Goal: Download file/media

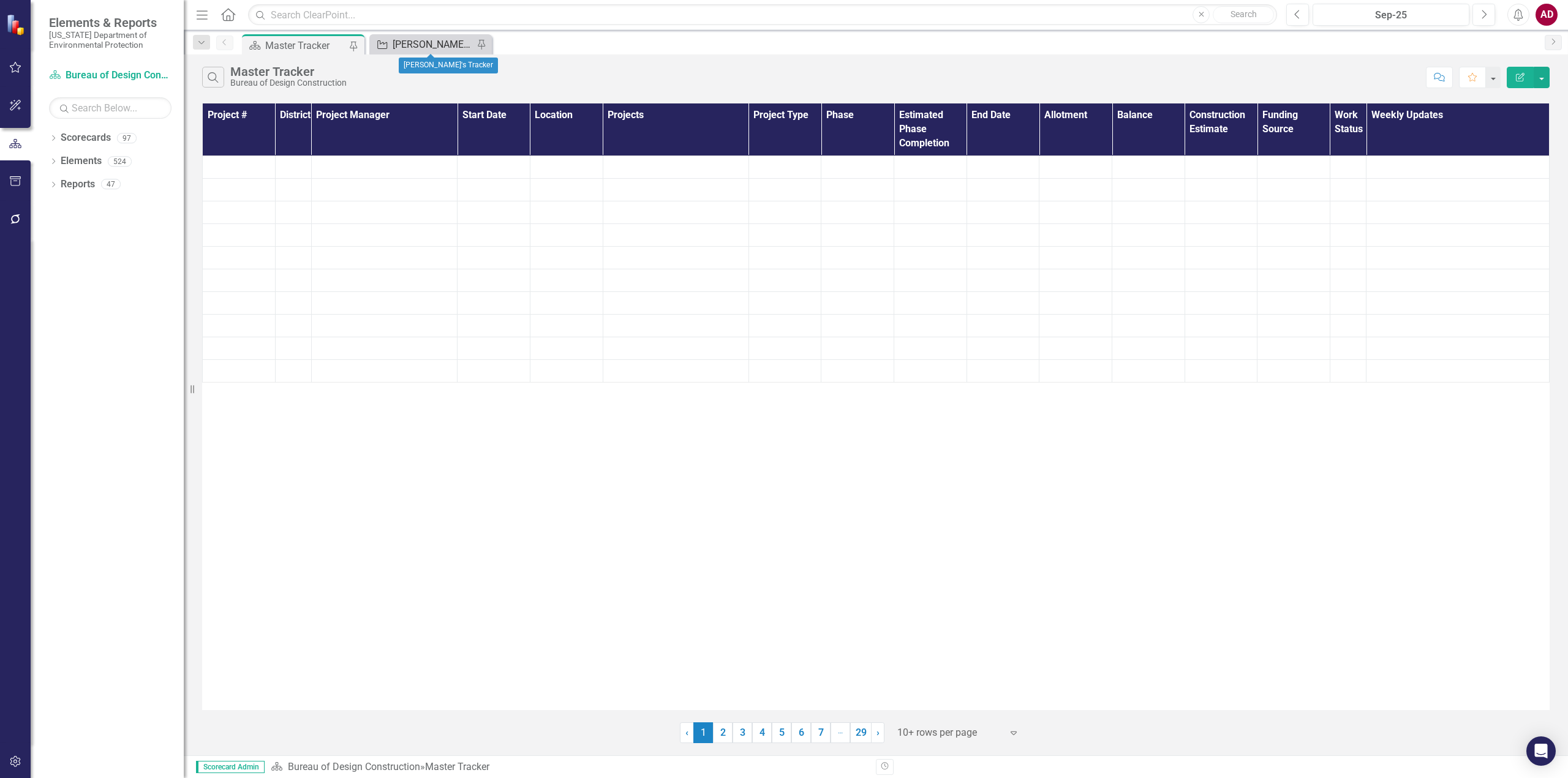
click at [451, 40] on div "[PERSON_NAME]'s Tracker" at bounding box center [433, 44] width 81 height 16
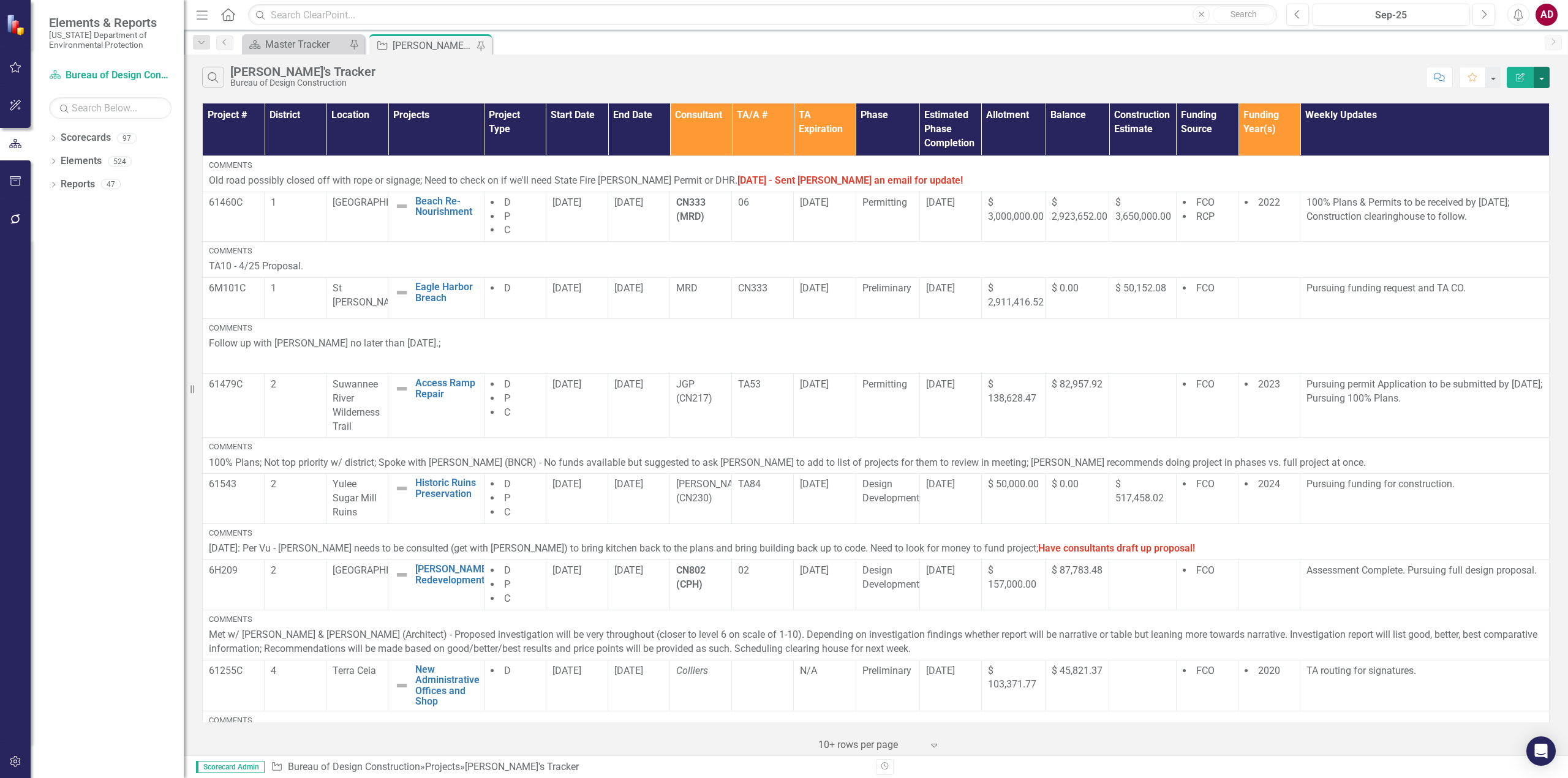
click at [1545, 80] on button "button" at bounding box center [1542, 77] width 16 height 21
click at [1481, 123] on link "PDF Export to PDF" at bounding box center [1501, 124] width 97 height 23
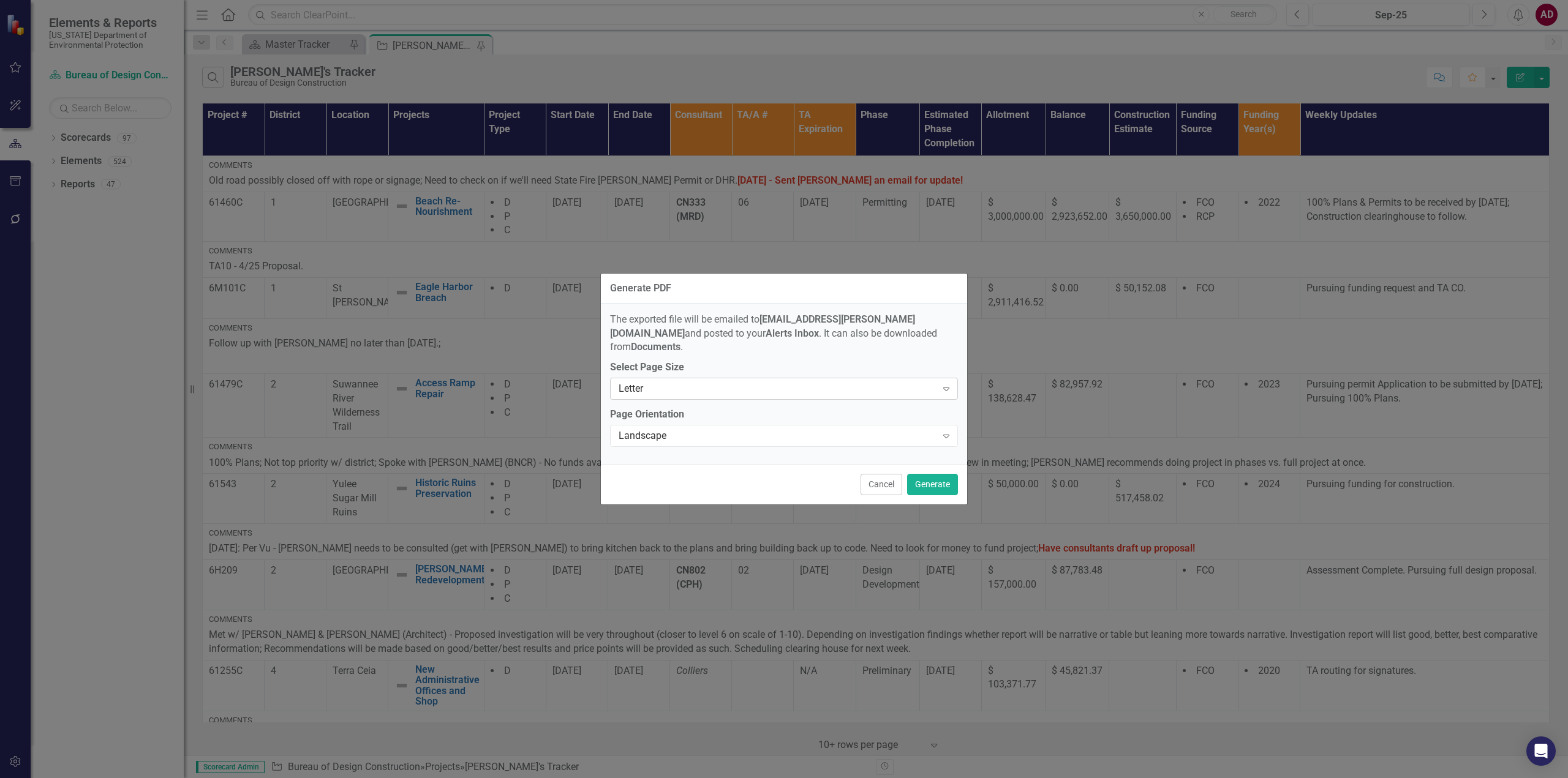
click at [890, 382] on div "Letter" at bounding box center [778, 388] width 318 height 14
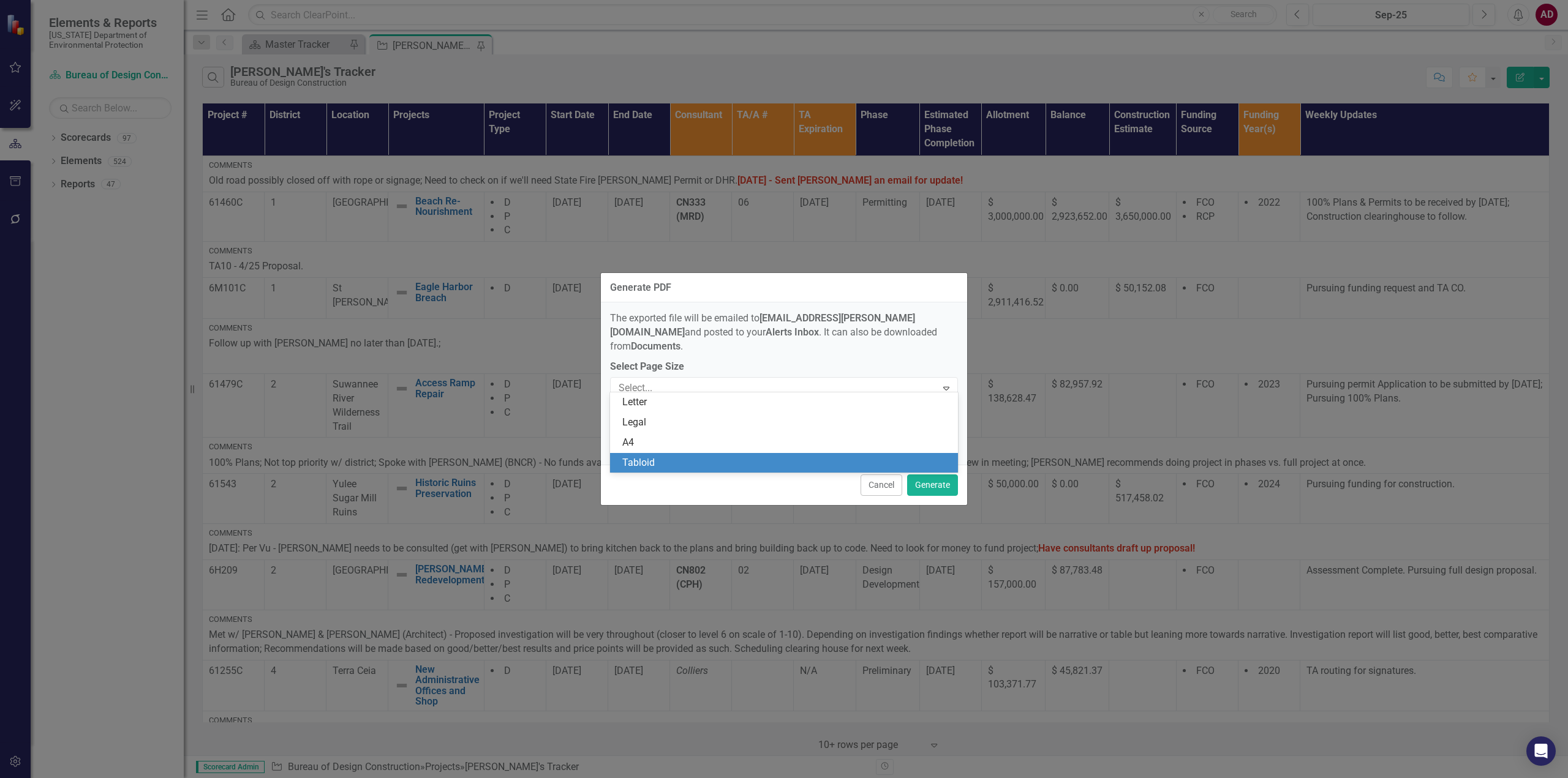
click at [702, 459] on div "Tabloid" at bounding box center [787, 463] width 329 height 14
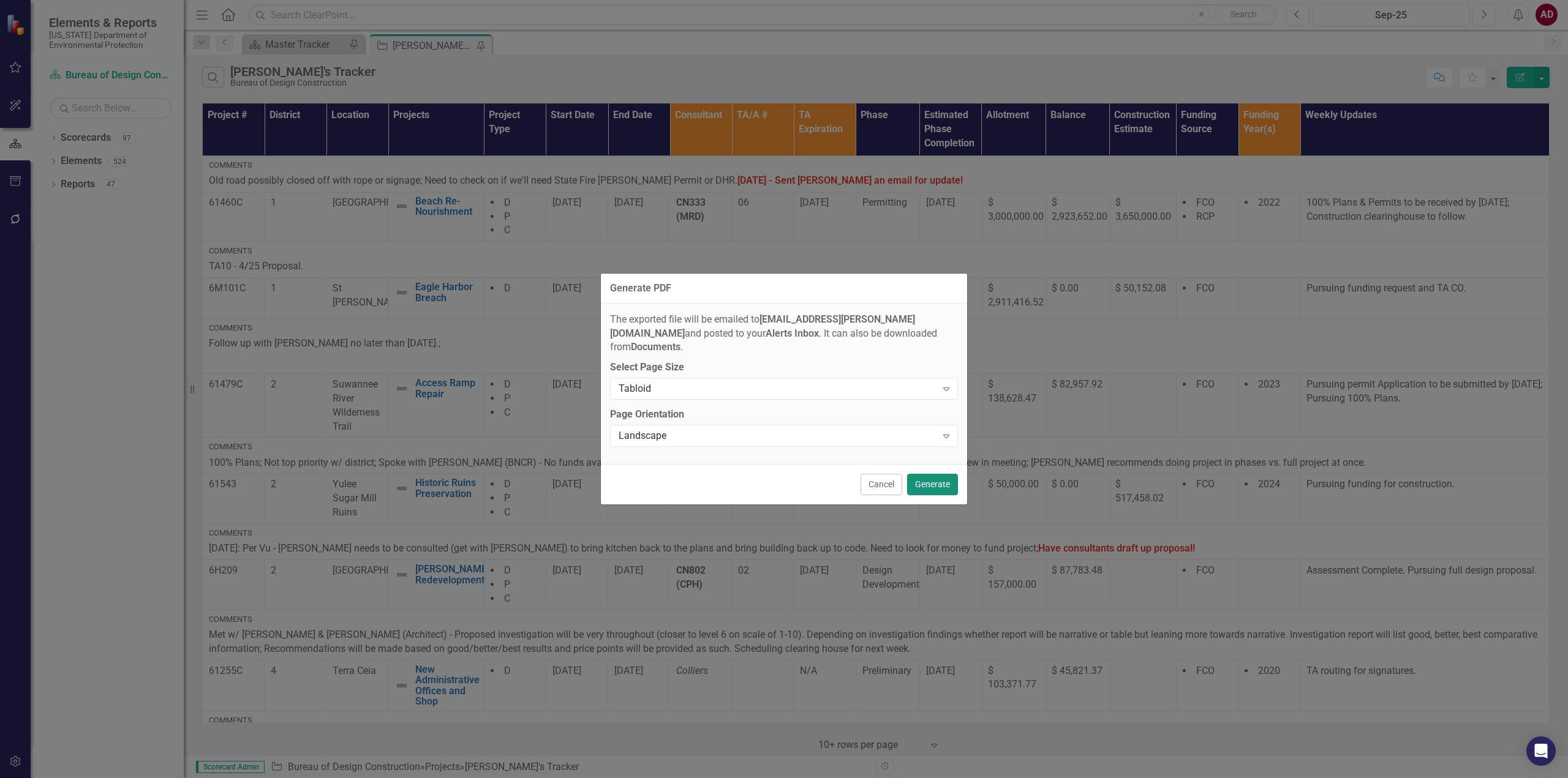
click at [932, 474] on button "Generate" at bounding box center [932, 484] width 51 height 21
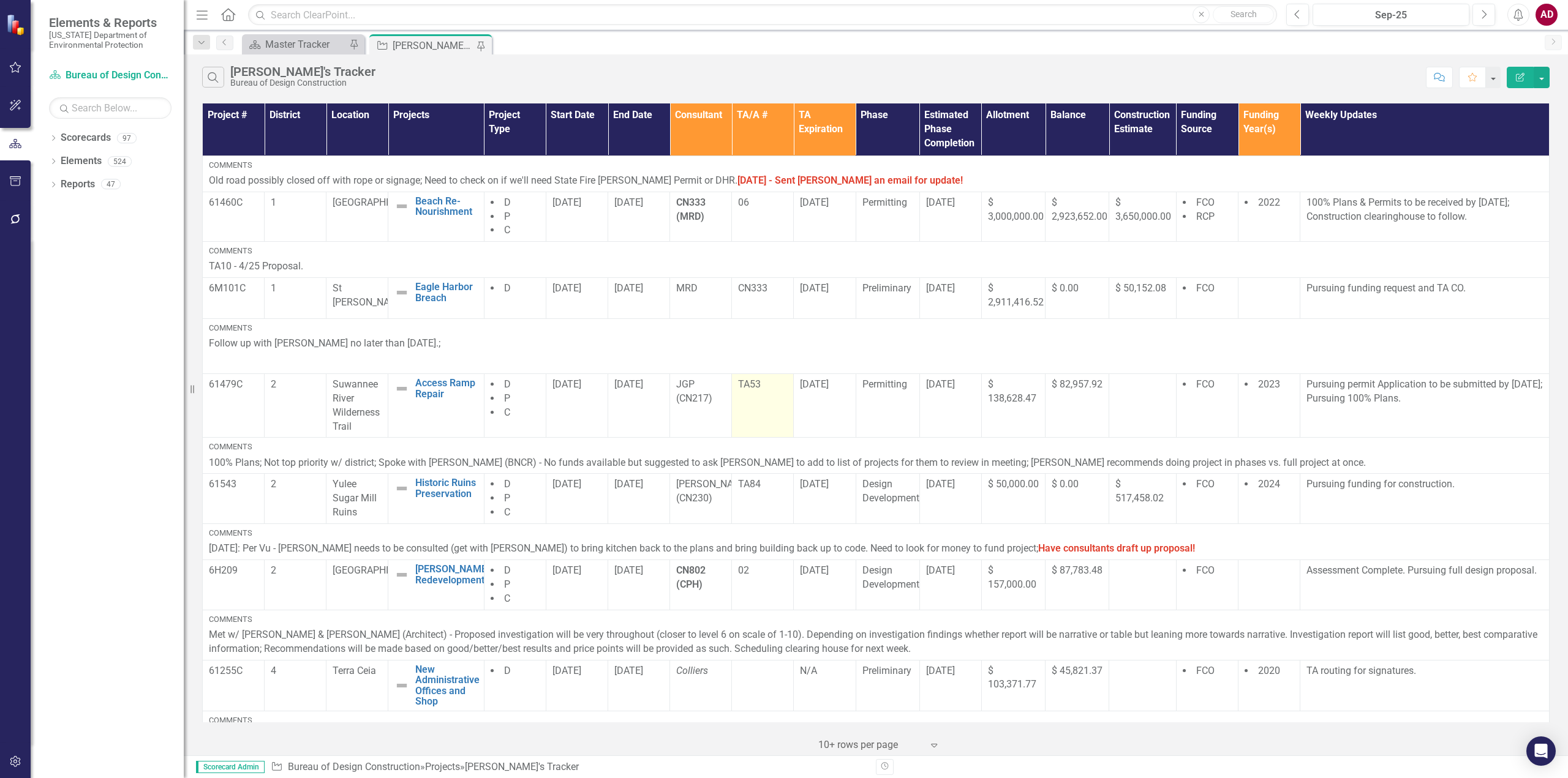
drag, startPoint x: 891, startPoint y: 464, endPoint x: 748, endPoint y: 410, distance: 152.9
click at [748, 410] on td "TA53" at bounding box center [763, 405] width 62 height 64
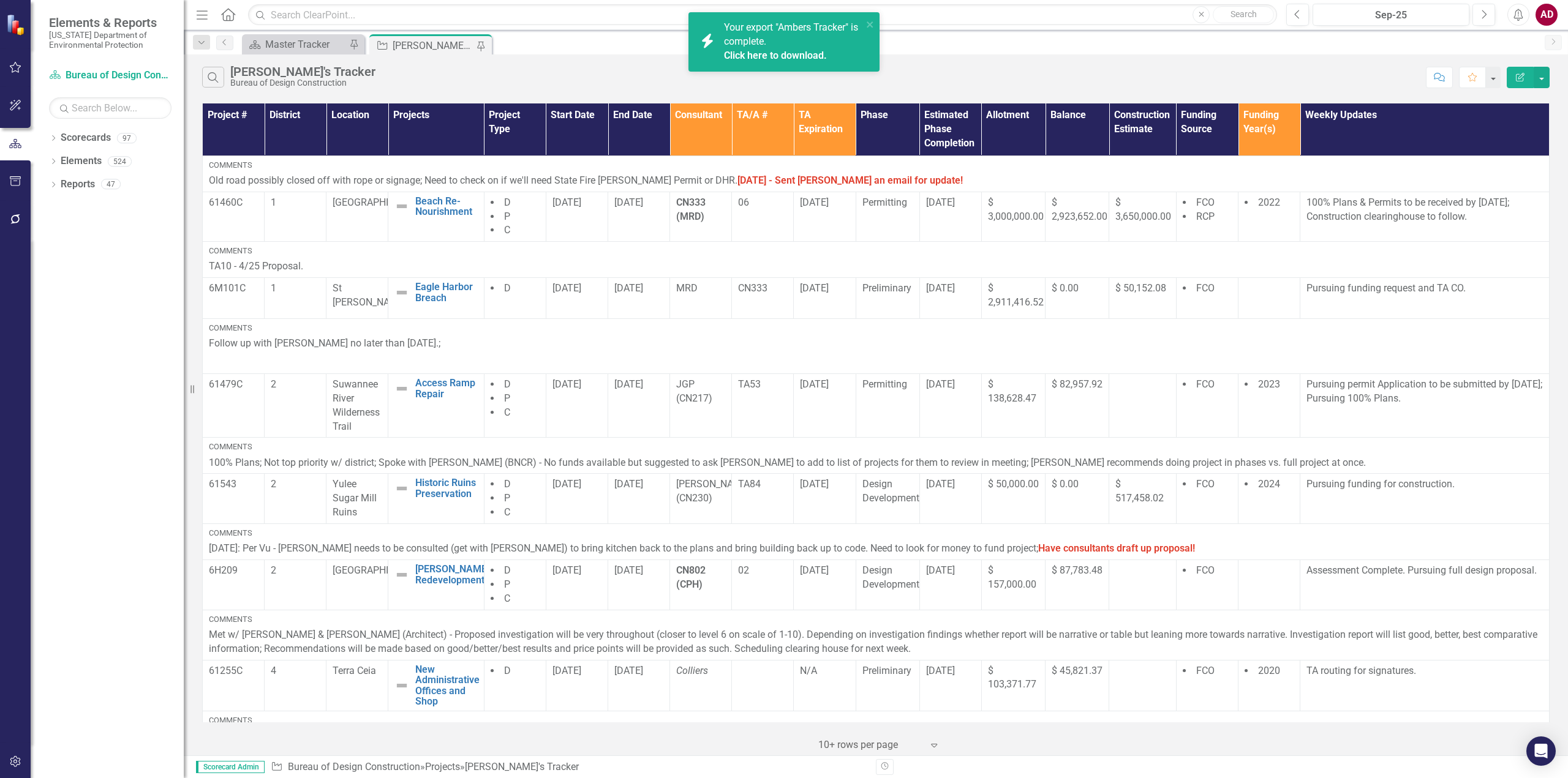
click at [807, 53] on link "Click here to download." at bounding box center [775, 55] width 103 height 12
